Goal: Task Accomplishment & Management: Use online tool/utility

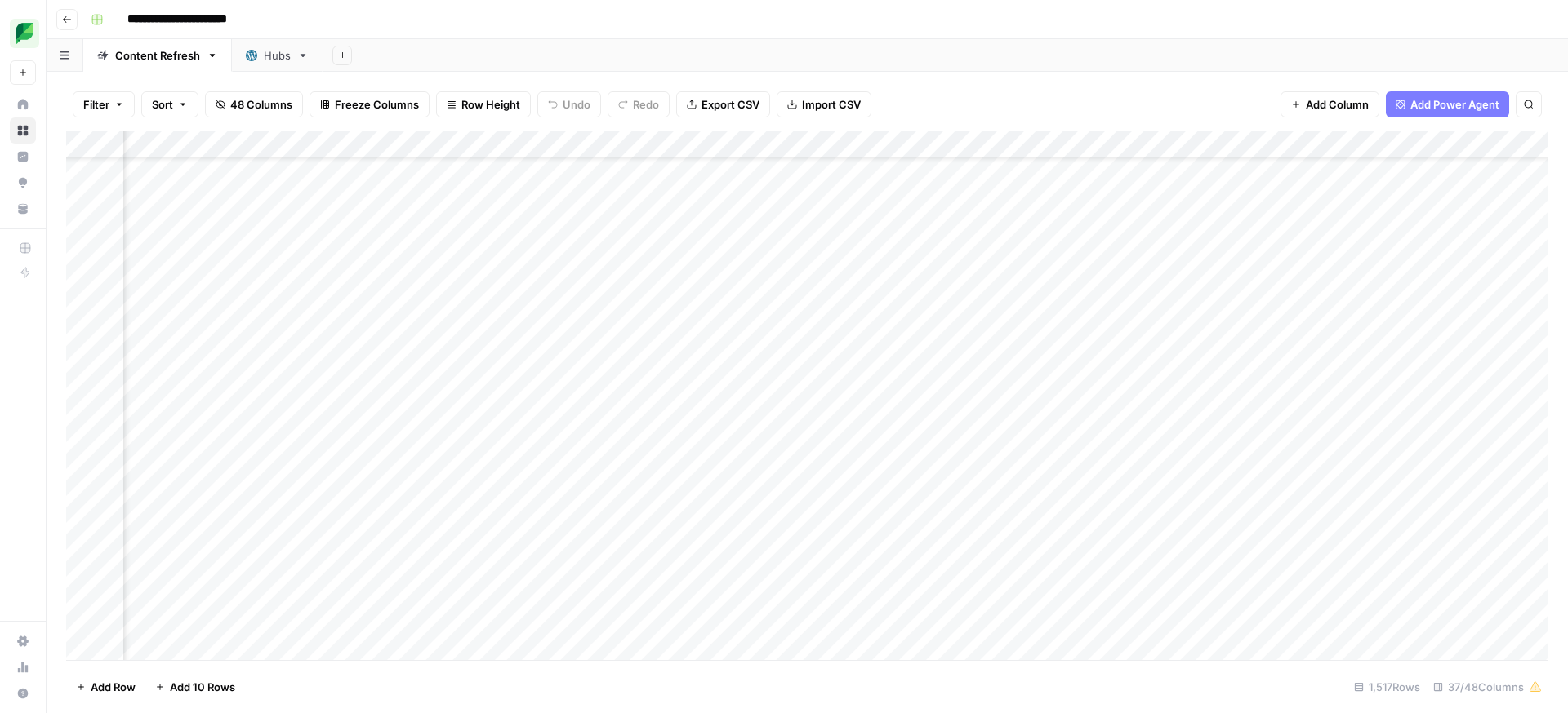
scroll to position [0, 522]
click at [907, 147] on div "Add Column" at bounding box center [807, 395] width 1482 height 530
click at [870, 263] on span "Sort Ascending" at bounding box center [874, 258] width 143 height 16
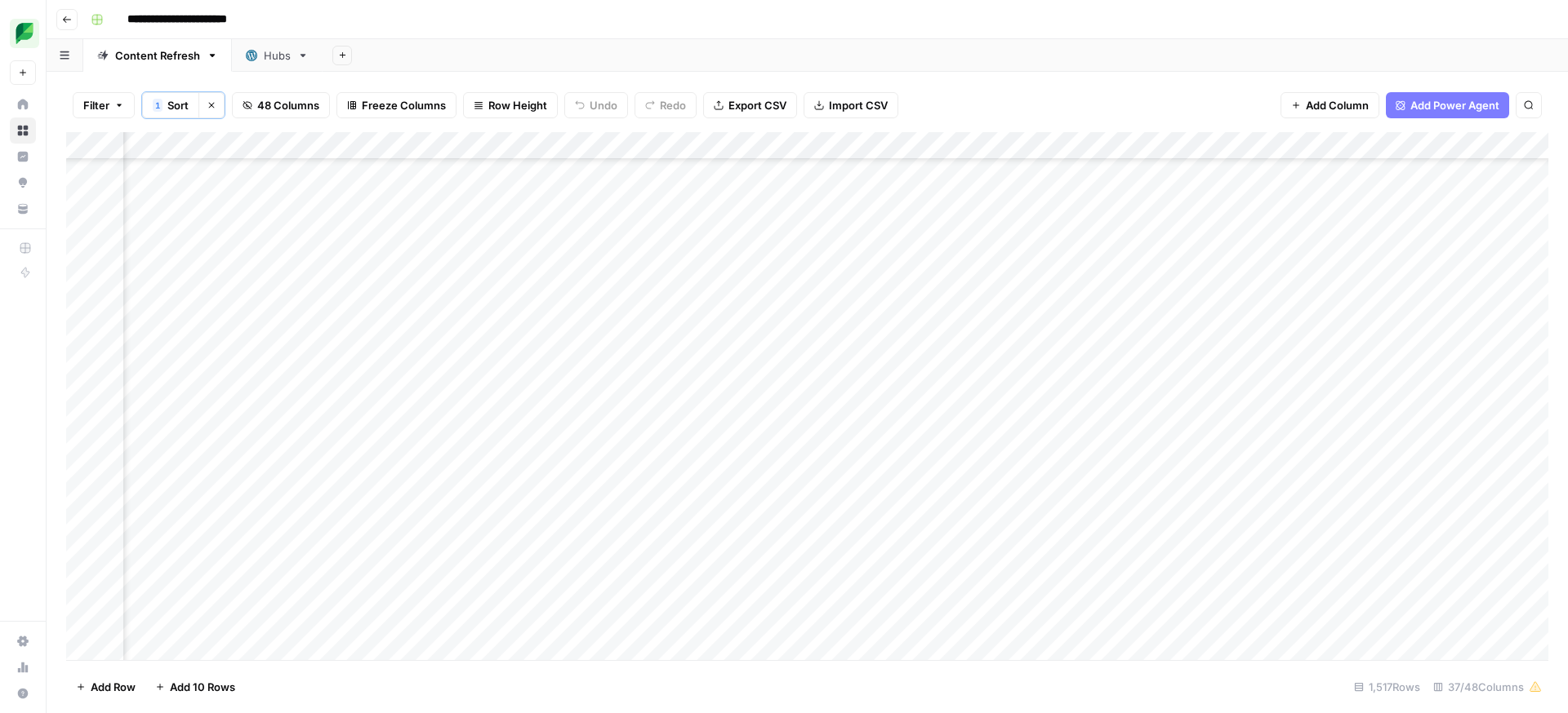
click at [840, 308] on div "Add Column" at bounding box center [807, 396] width 1482 height 528
click at [673, 306] on div "Add Column" at bounding box center [807, 396] width 1482 height 528
click at [545, 306] on div "Add Column" at bounding box center [807, 396] width 1482 height 528
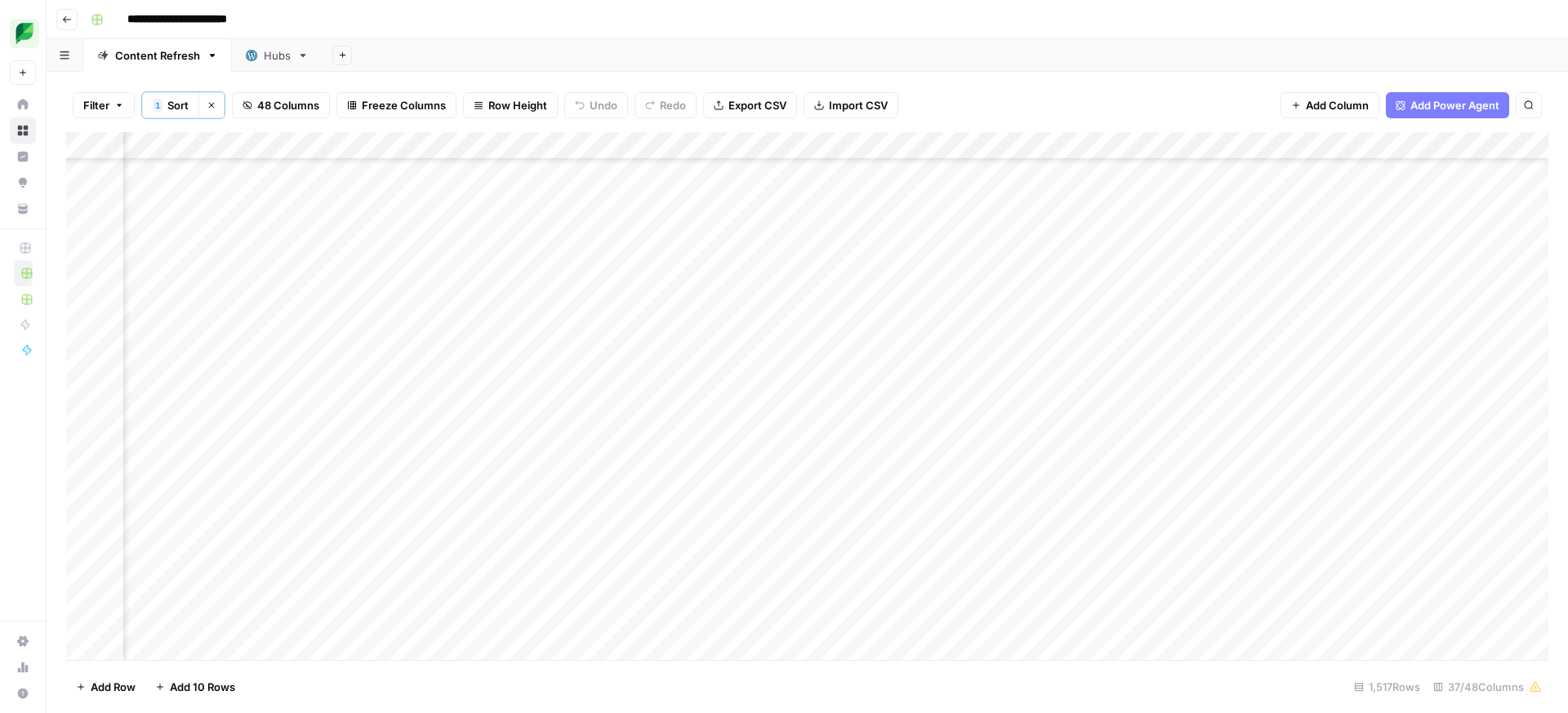
click at [489, 305] on div "Add Column" at bounding box center [807, 396] width 1482 height 528
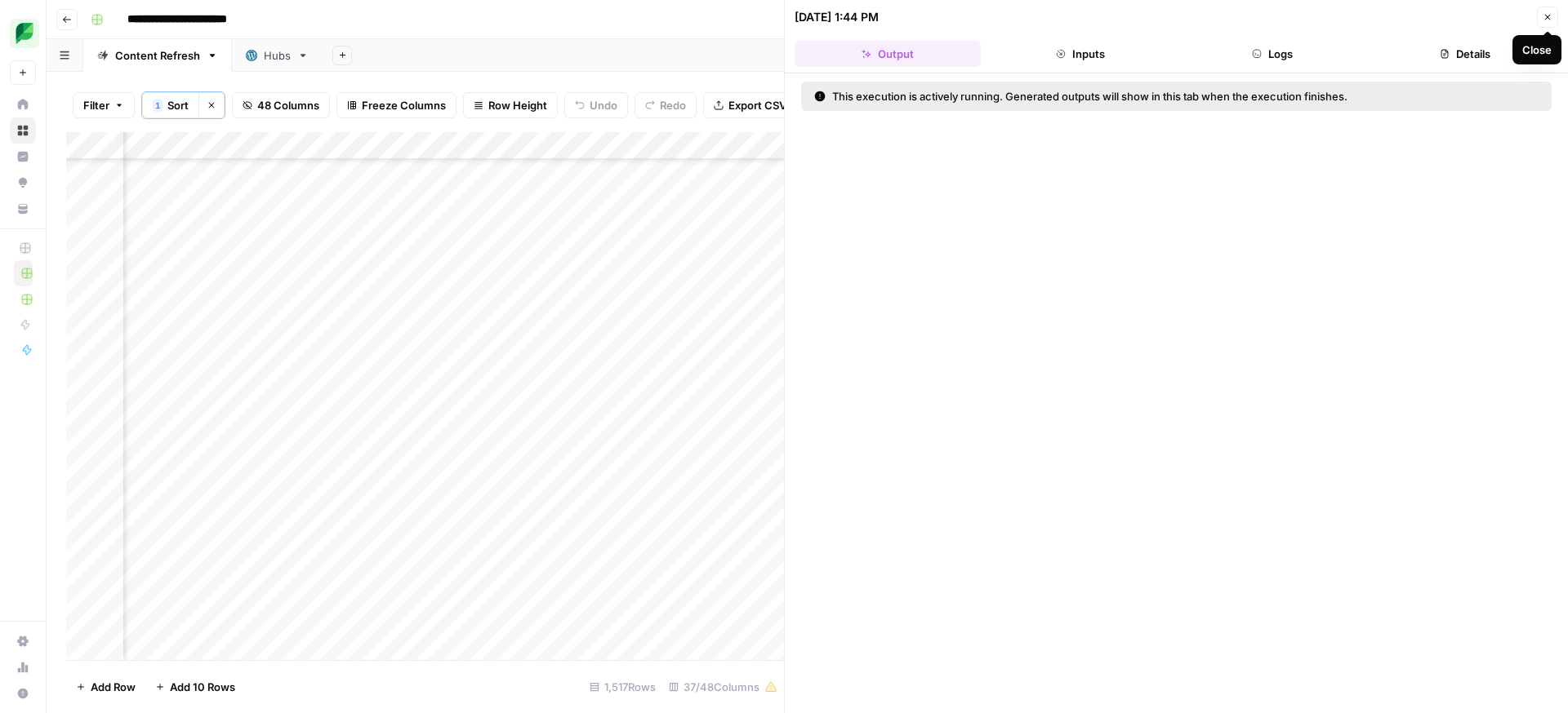
click at [1546, 17] on icon "button" at bounding box center [1547, 17] width 9 height 9
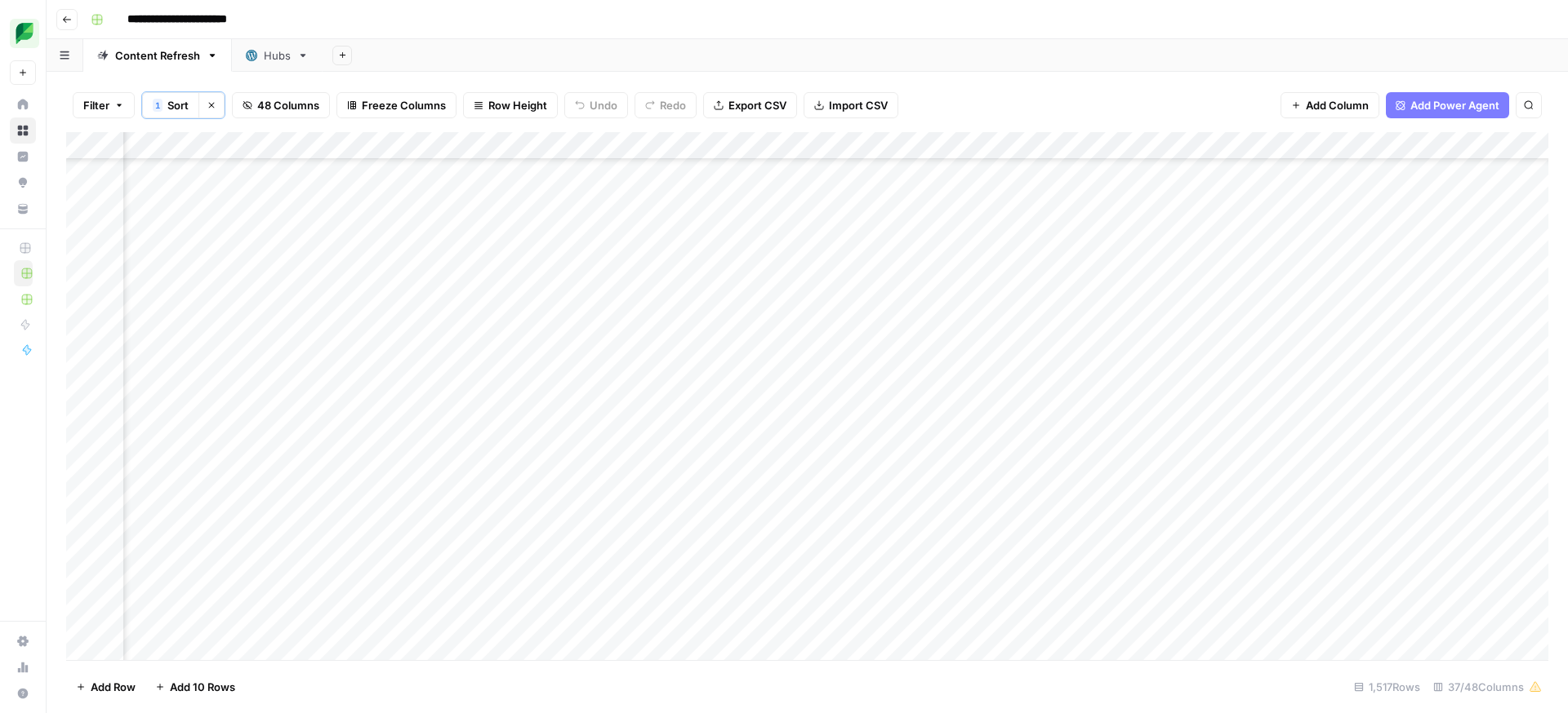
click at [513, 305] on div "Add Column" at bounding box center [807, 396] width 1482 height 528
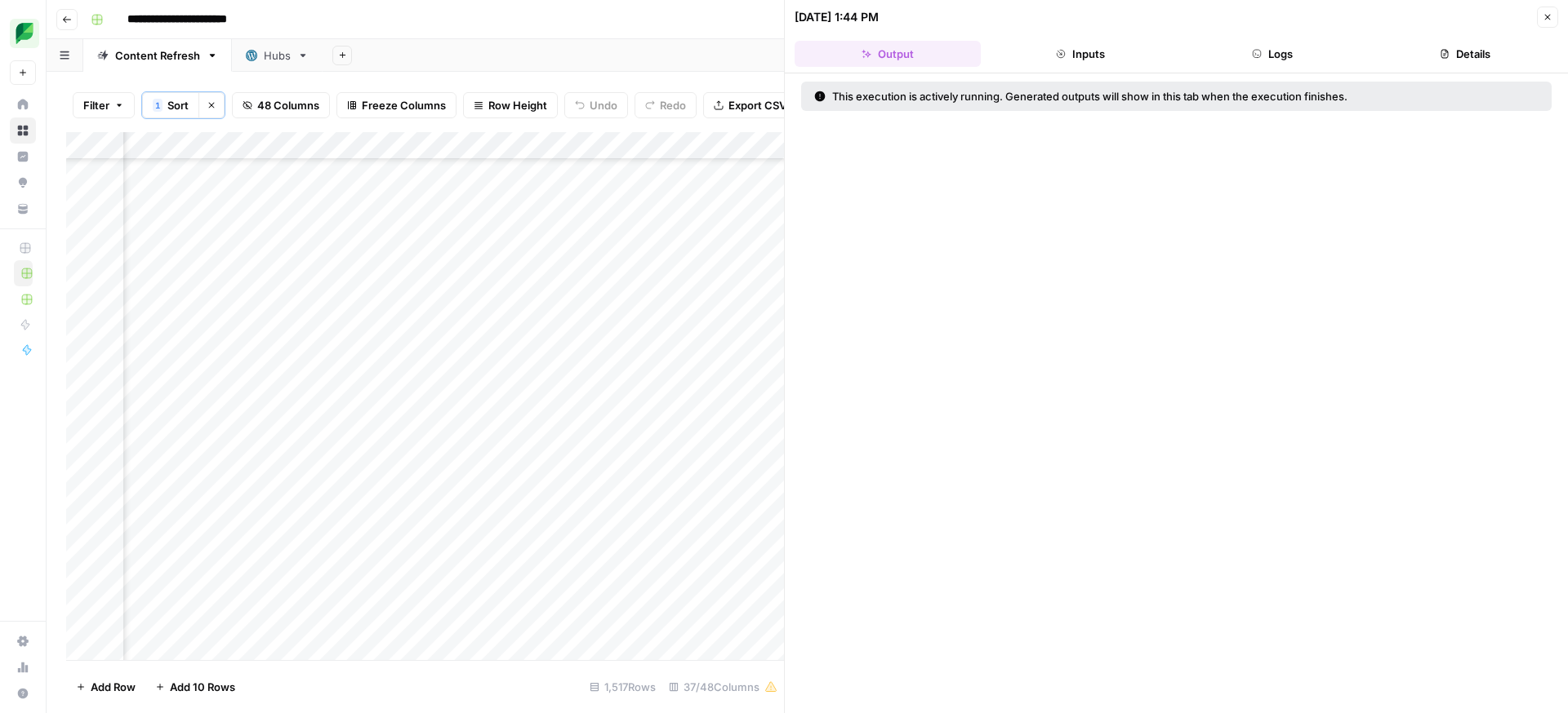
click at [546, 304] on div at bounding box center [491, 305] width 149 height 30
click at [547, 307] on div at bounding box center [491, 305] width 149 height 30
click at [1546, 15] on icon "button" at bounding box center [1547, 17] width 9 height 9
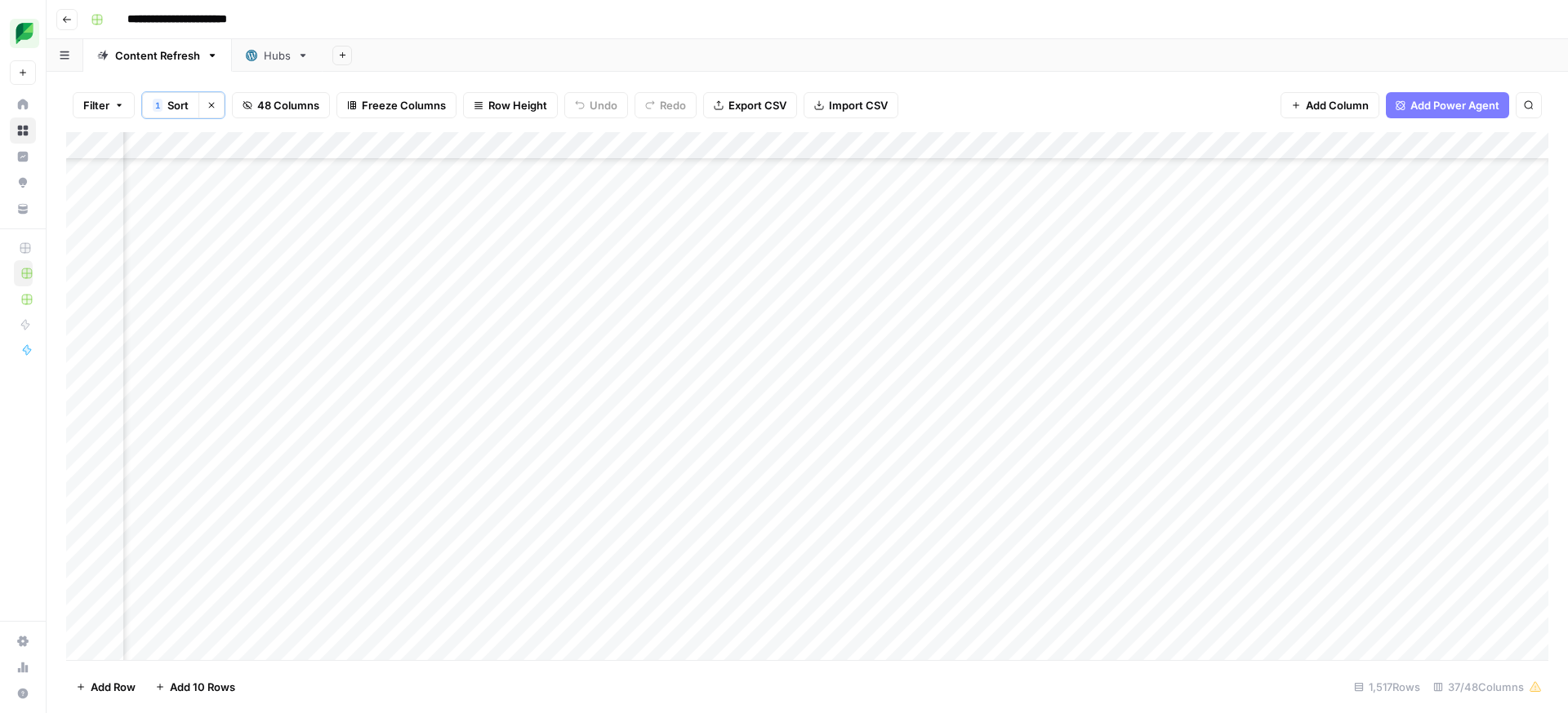
scroll to position [33449, 1492]
